Goal: Communication & Community: Share content

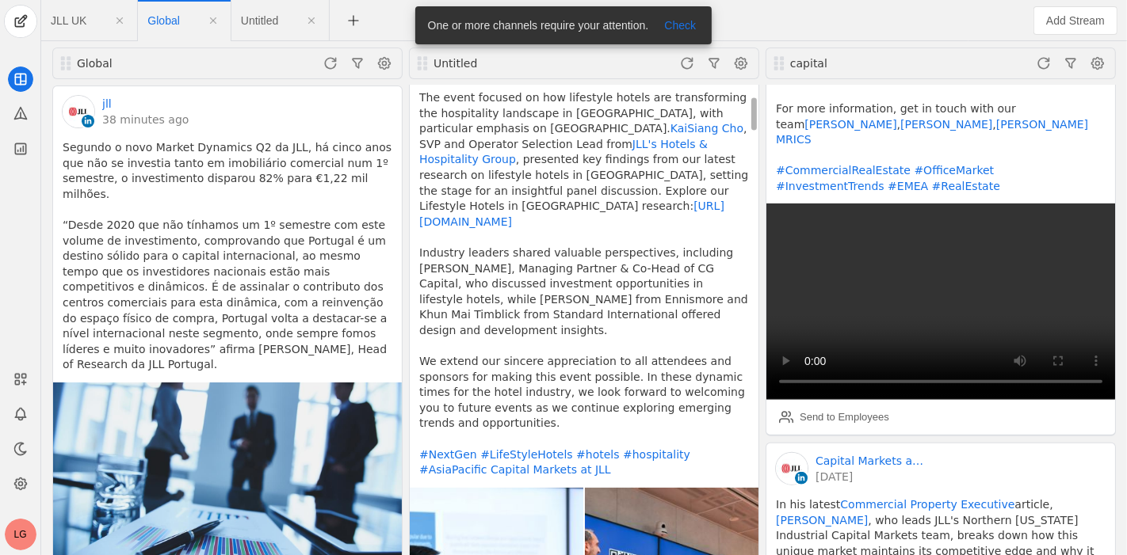
scroll to position [128, 0]
click at [74, 28] on app-feed-tab "JLL UK" at bounding box center [89, 20] width 77 height 29
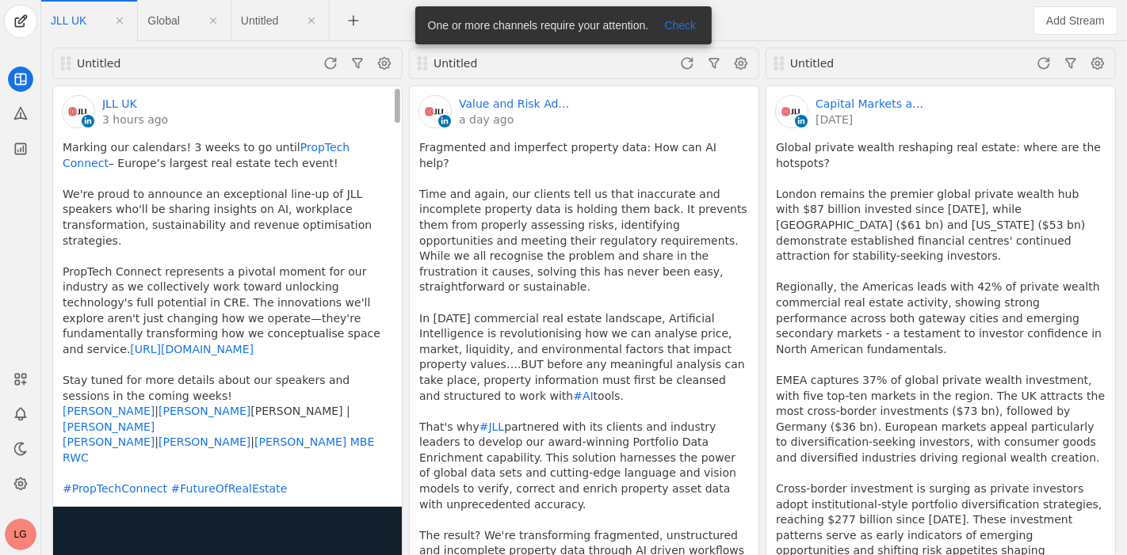
scroll to position [156, 0]
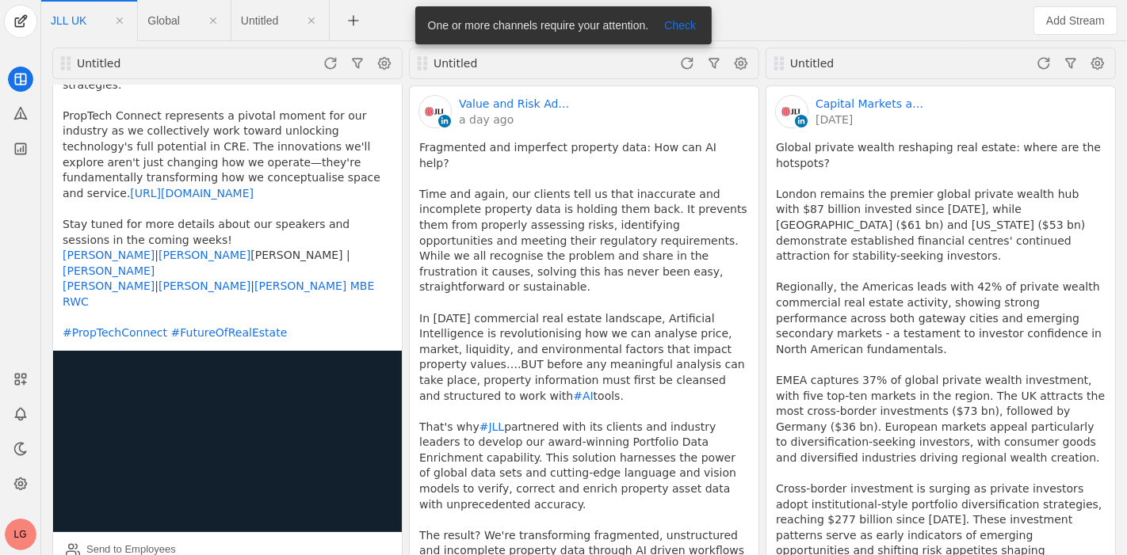
click at [174, 34] on app-feed-tab "Global" at bounding box center [183, 20] width 73 height 29
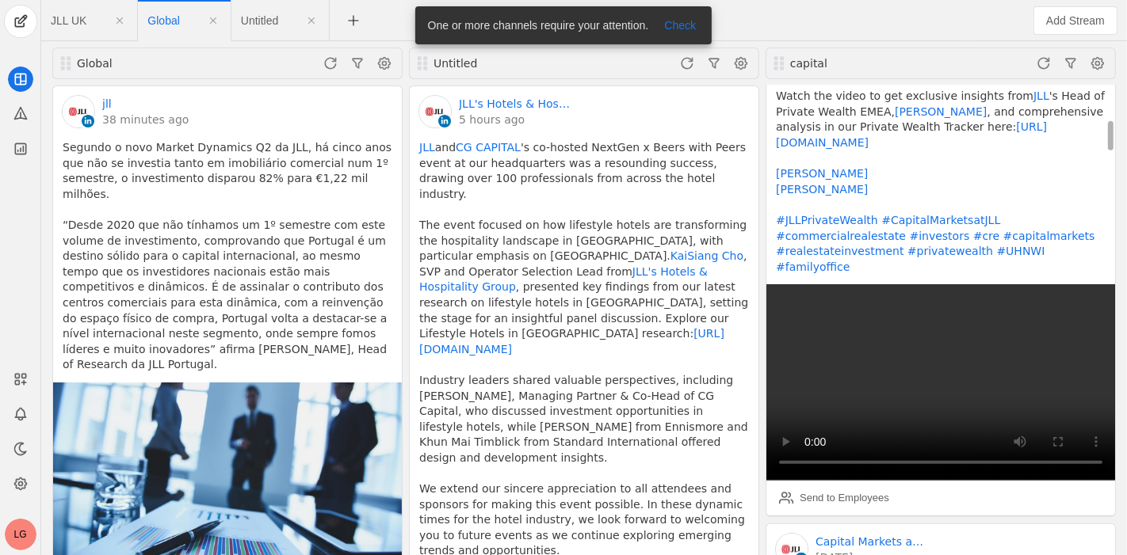
scroll to position [502, 0]
click at [835, 490] on div "Send to Employees" at bounding box center [844, 498] width 90 height 16
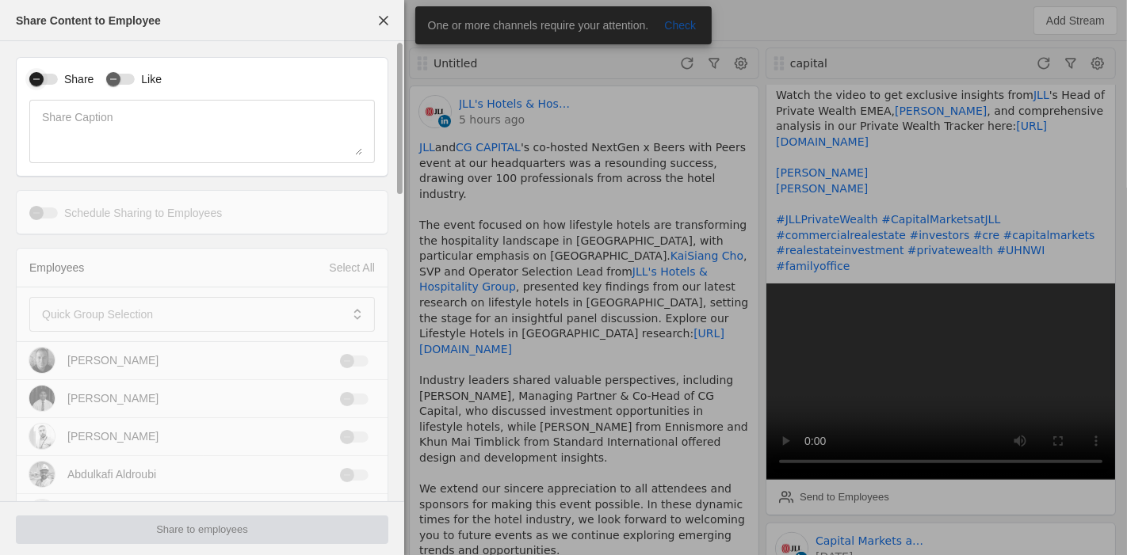
click at [48, 76] on div "button" at bounding box center [43, 79] width 29 height 11
click at [118, 79] on div "button" at bounding box center [113, 79] width 14 height 14
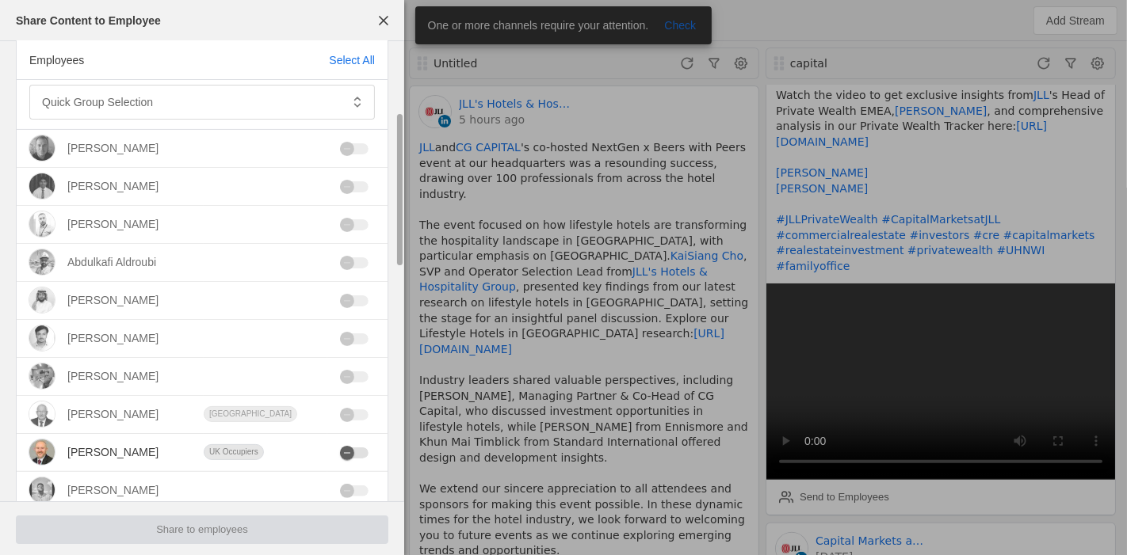
scroll to position [215, 0]
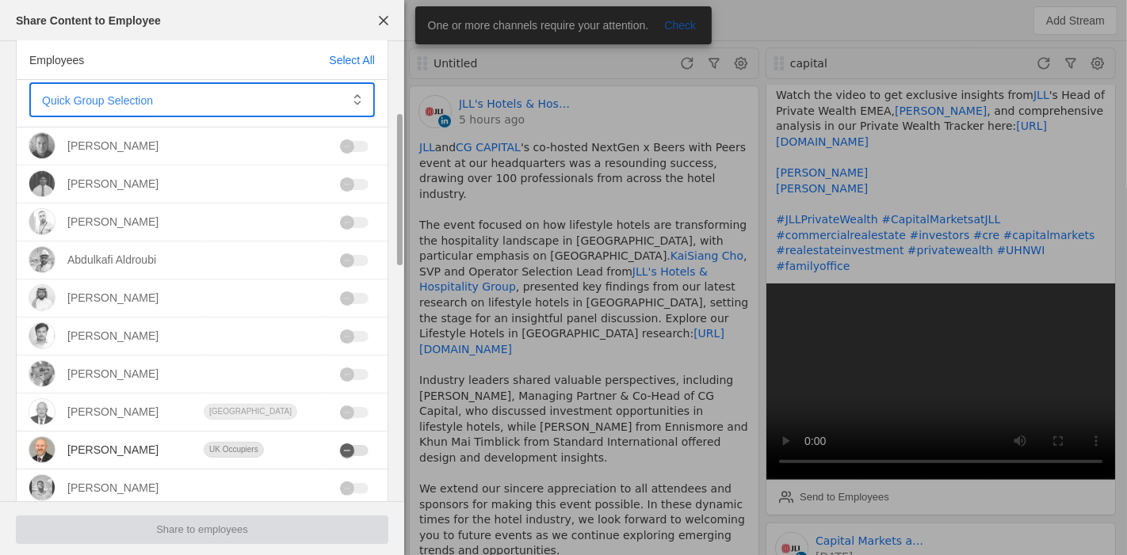
click at [164, 94] on span at bounding box center [191, 100] width 298 height 16
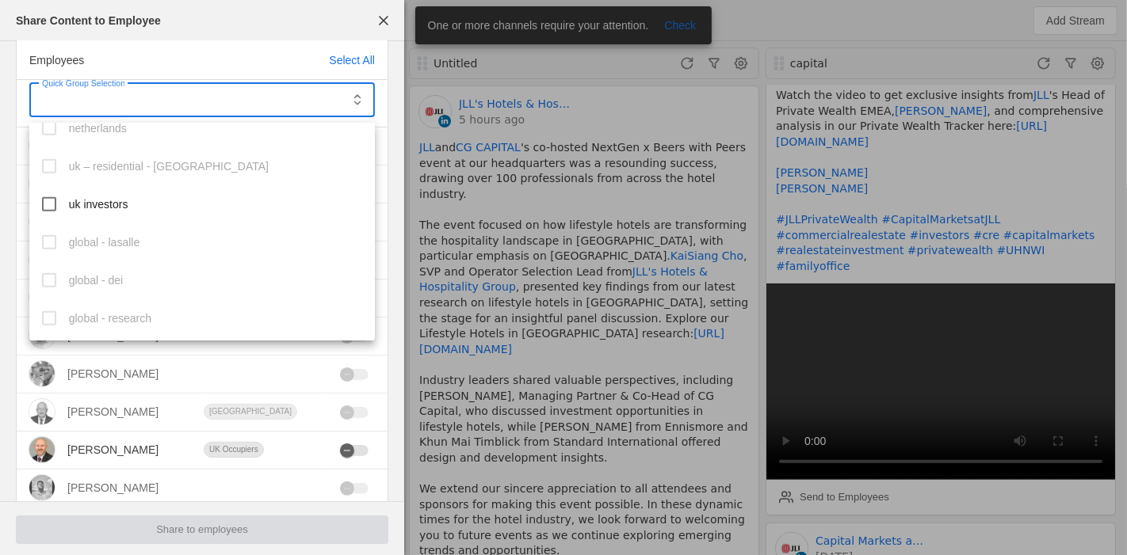
scroll to position [785, 0]
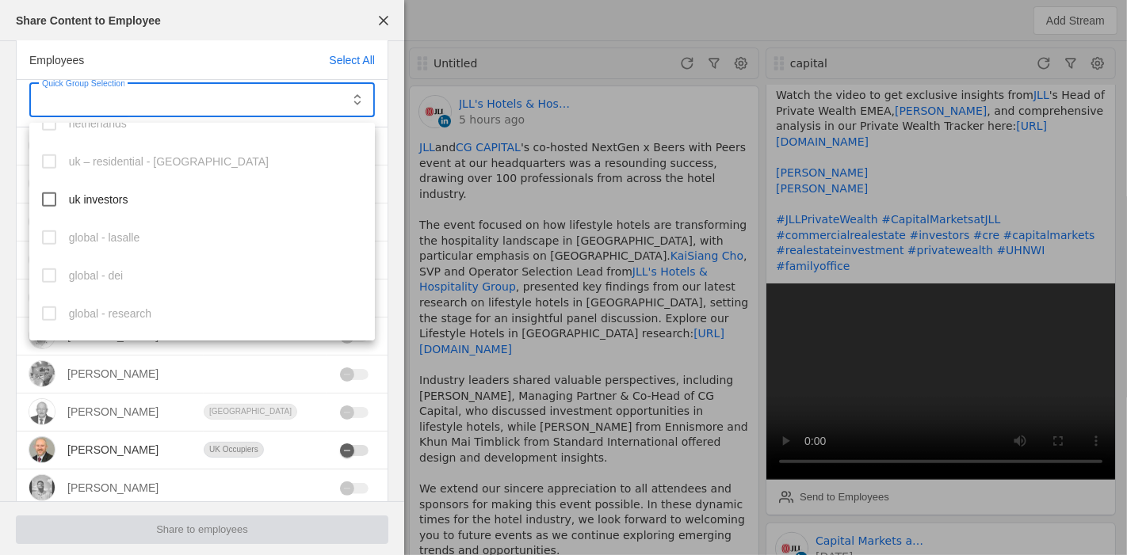
click at [384, 19] on div at bounding box center [563, 277] width 1127 height 555
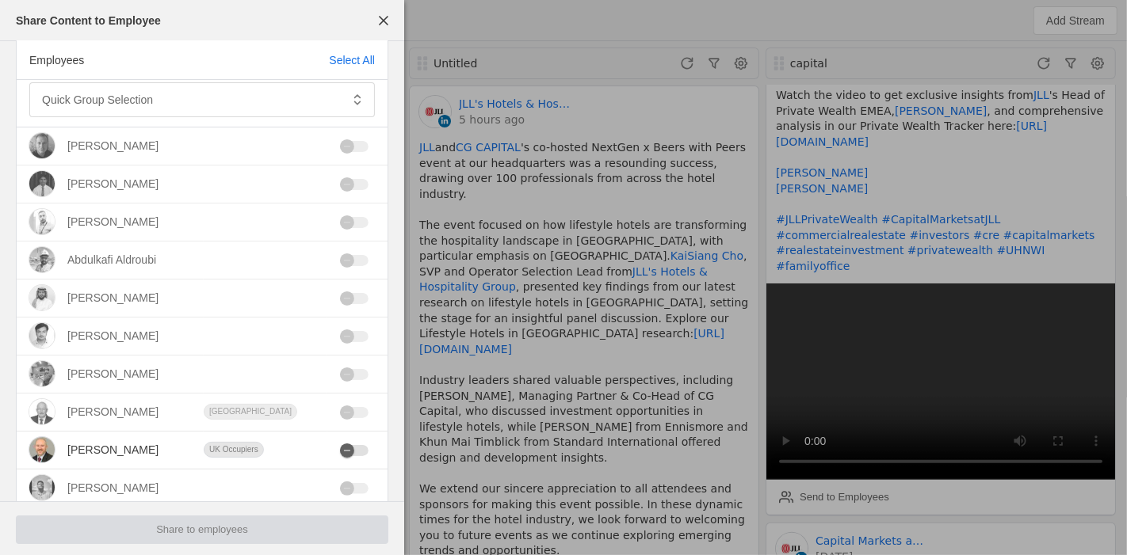
drag, startPoint x: 381, startPoint y: 23, endPoint x: 421, endPoint y: 21, distance: 40.5
click at [421, 21] on div "Share Content to Employee Share Like Share Caption Schedule Sharing to Employee…" at bounding box center [563, 277] width 1127 height 555
click at [380, 18] on span "button" at bounding box center [383, 20] width 29 height 29
